Goal: Find specific page/section: Find specific page/section

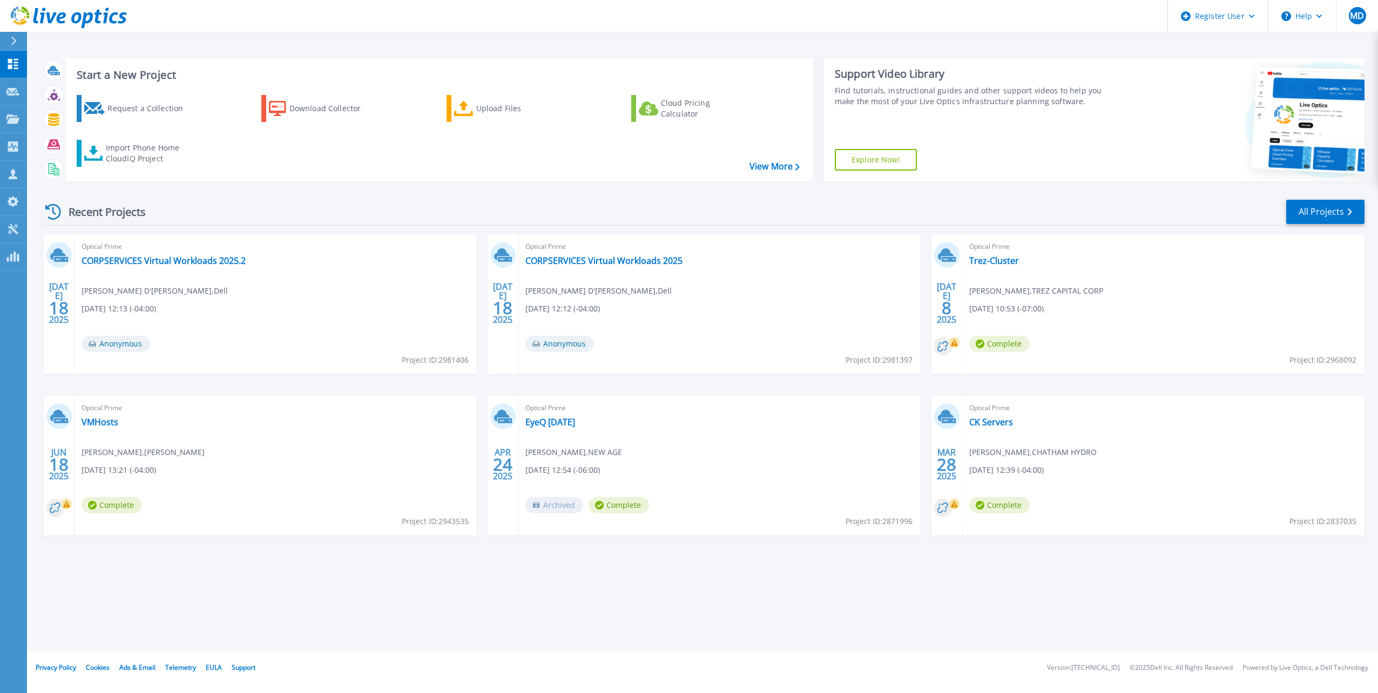
click at [1319, 199] on div "Recent Projects All Projects" at bounding box center [703, 212] width 1323 height 27
click at [1320, 210] on link "All Projects" at bounding box center [1325, 212] width 78 height 24
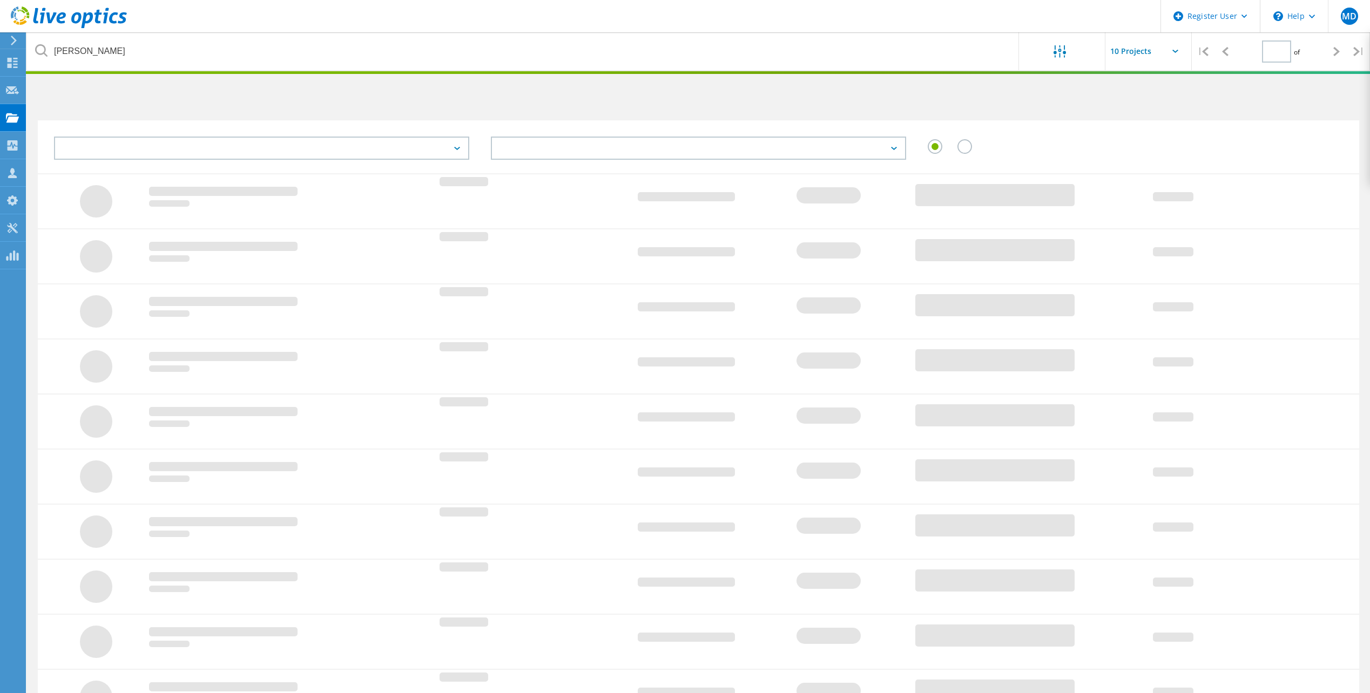
type input "1"
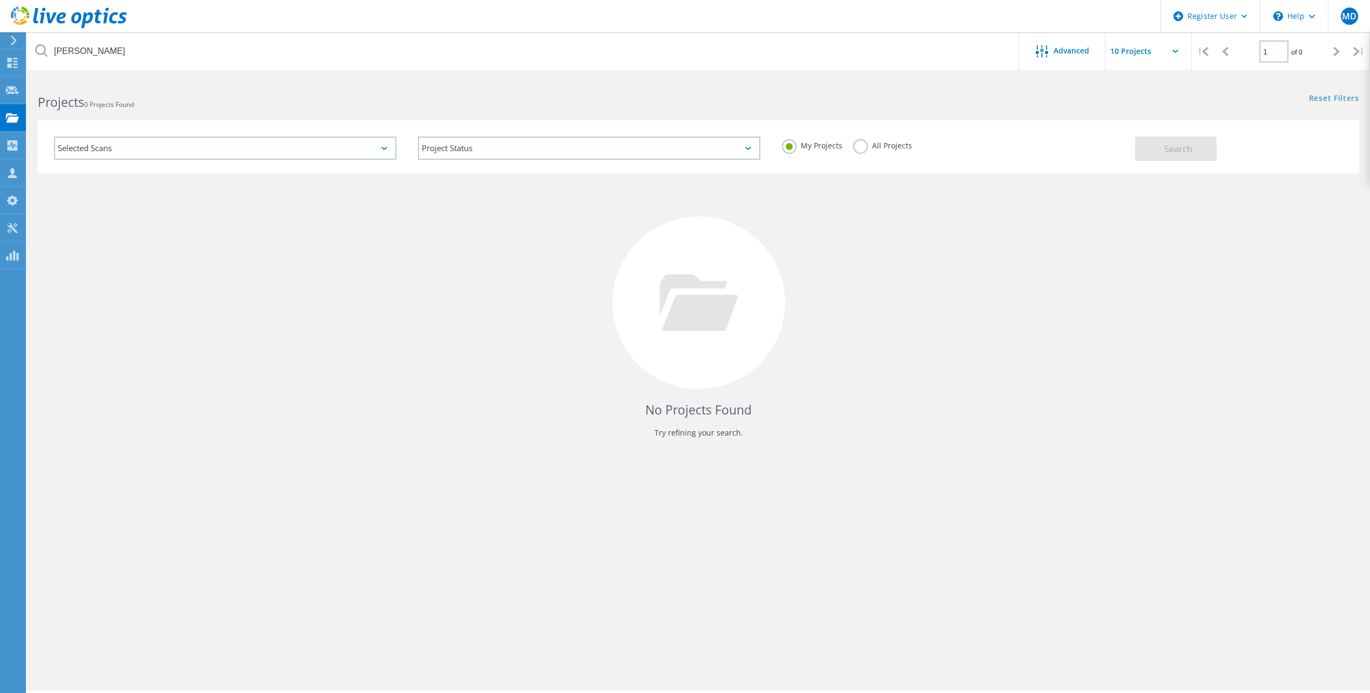
click at [886, 144] on label "All Projects" at bounding box center [882, 144] width 59 height 10
click at [0, 0] on input "All Projects" at bounding box center [0, 0] width 0 height 0
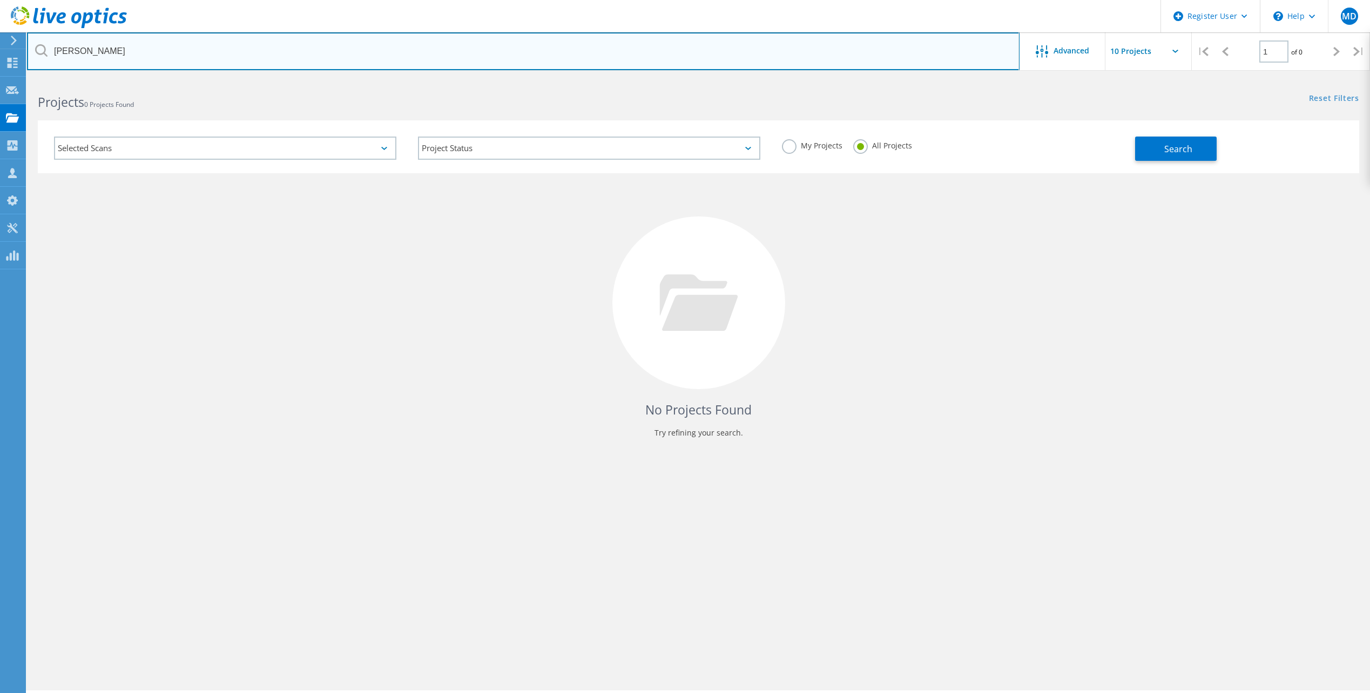
click at [821, 42] on input "[PERSON_NAME]" at bounding box center [523, 51] width 993 height 38
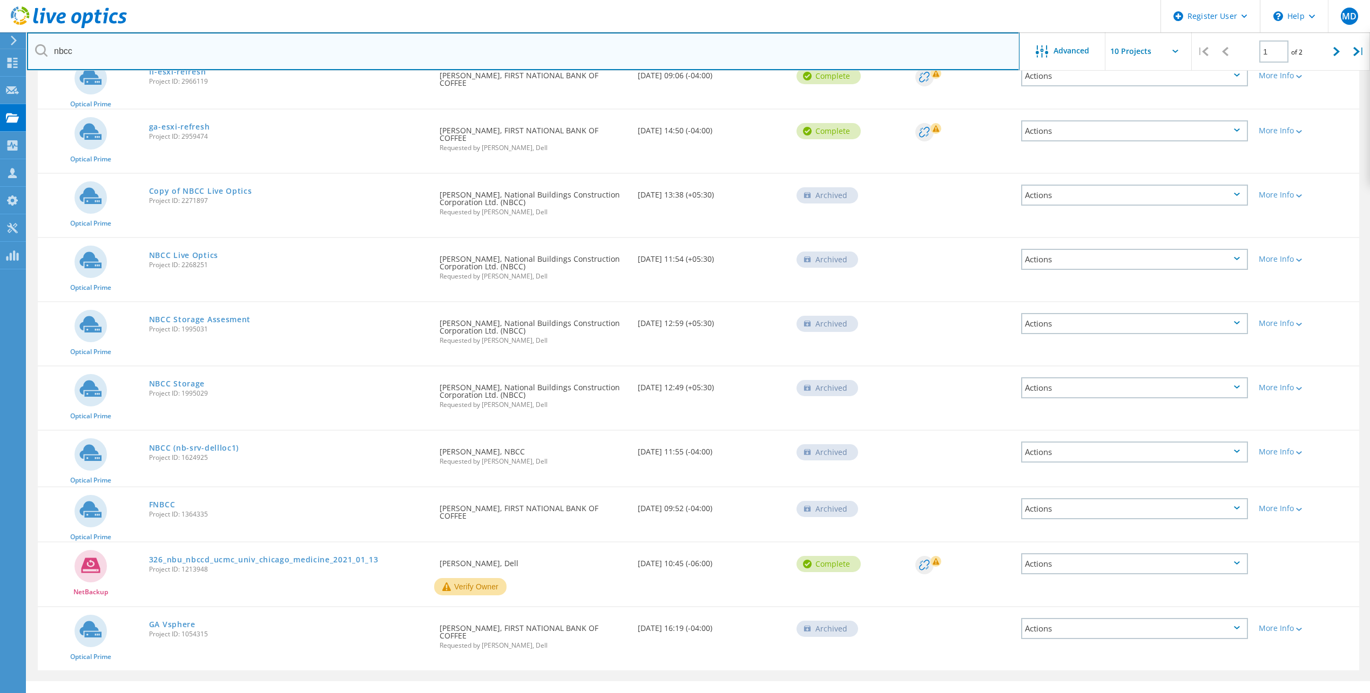
scroll to position [150, 0]
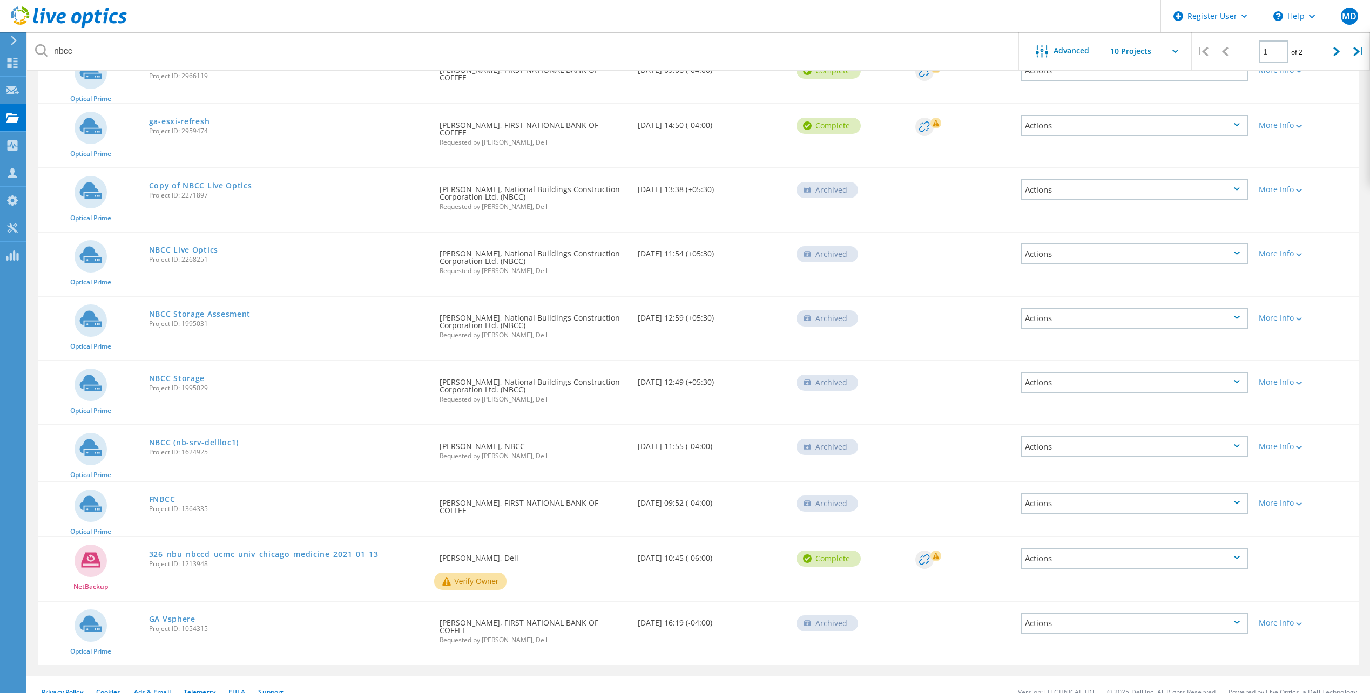
click at [442, 440] on div "Requested By [PERSON_NAME], NBCC Requested by [PERSON_NAME], Dell" at bounding box center [533, 448] width 198 height 45
drag, startPoint x: 442, startPoint y: 440, endPoint x: 467, endPoint y: 436, distance: 25.7
click at [467, 436] on div "Requested By [PERSON_NAME], NBCC Requested by [PERSON_NAME], Dell" at bounding box center [533, 448] width 198 height 45
copy div "[PERSON_NAME]"
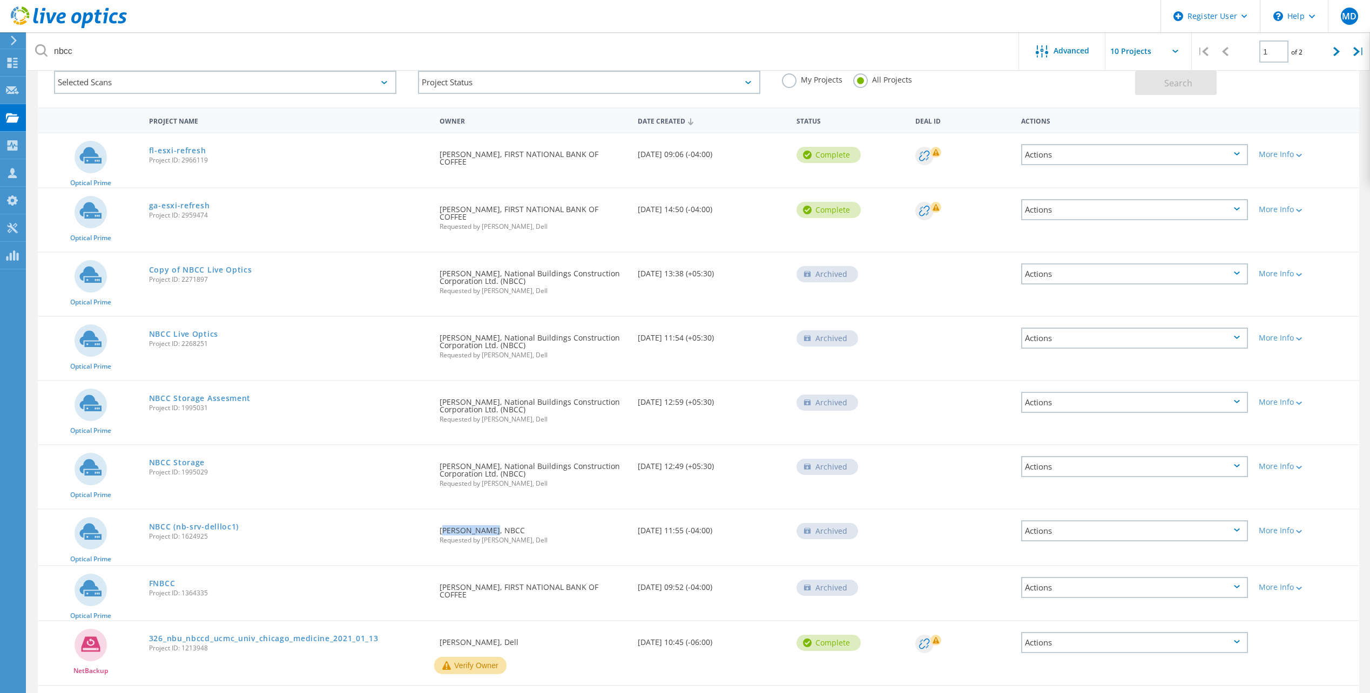
scroll to position [0, 0]
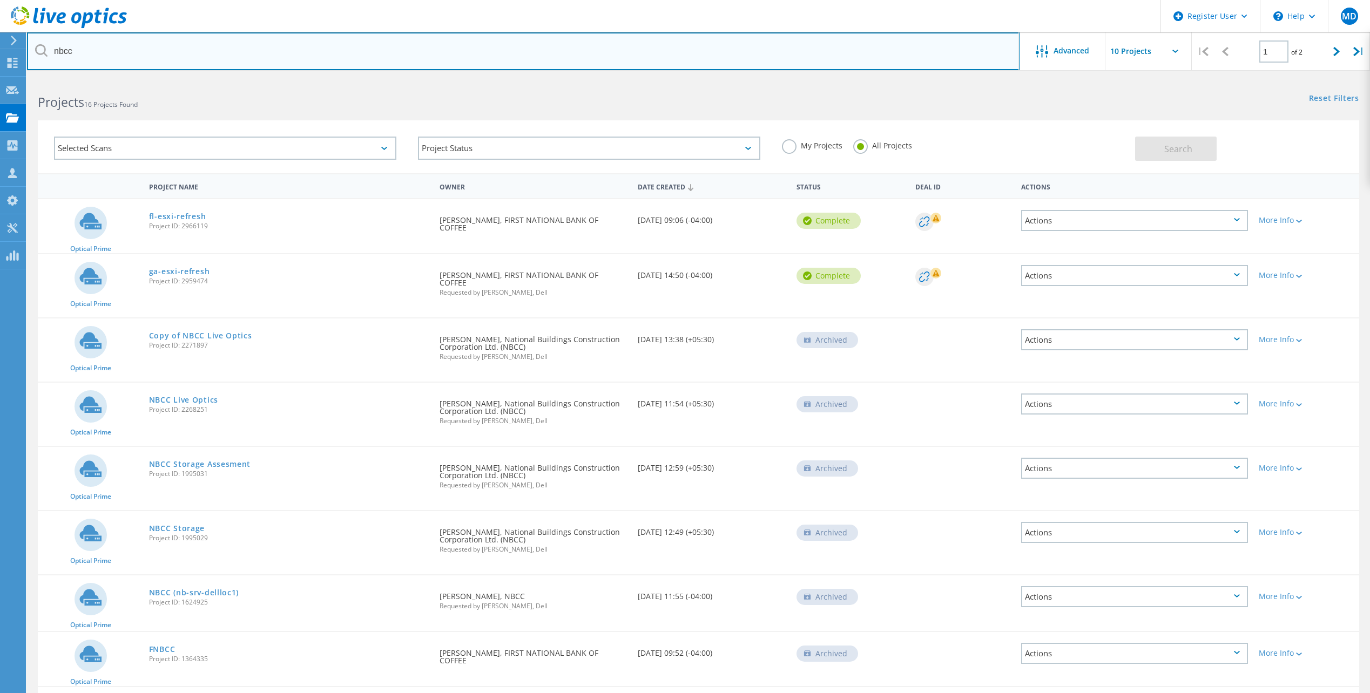
click at [397, 56] on input "nbcc" at bounding box center [523, 51] width 993 height 38
paste input "[PERSON_NAME]"
type input "[PERSON_NAME]"
